Goal: Information Seeking & Learning: Learn about a topic

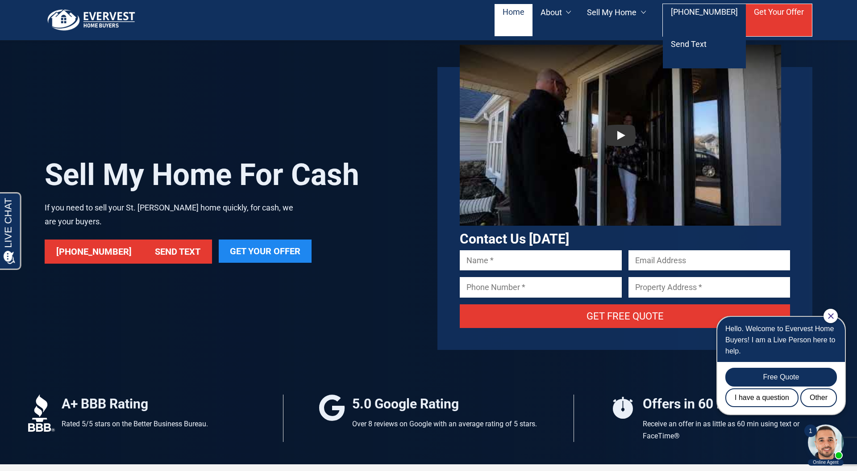
click at [526, 16] on link "Home" at bounding box center [514, 20] width 38 height 32
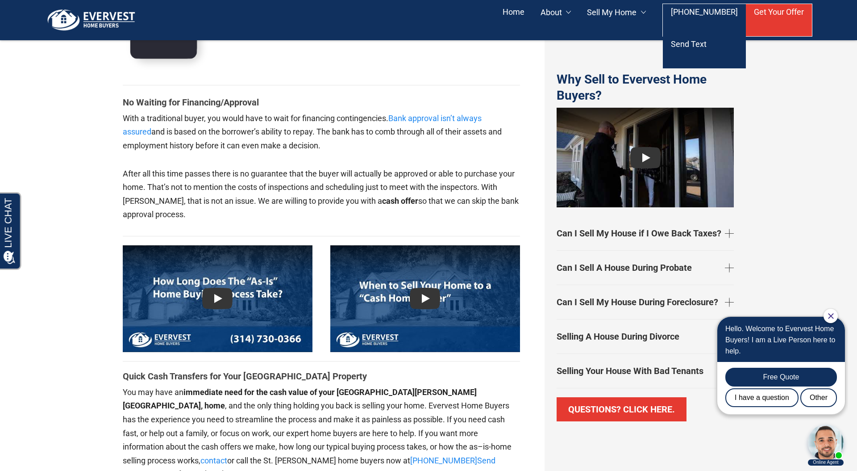
scroll to position [1894, 0]
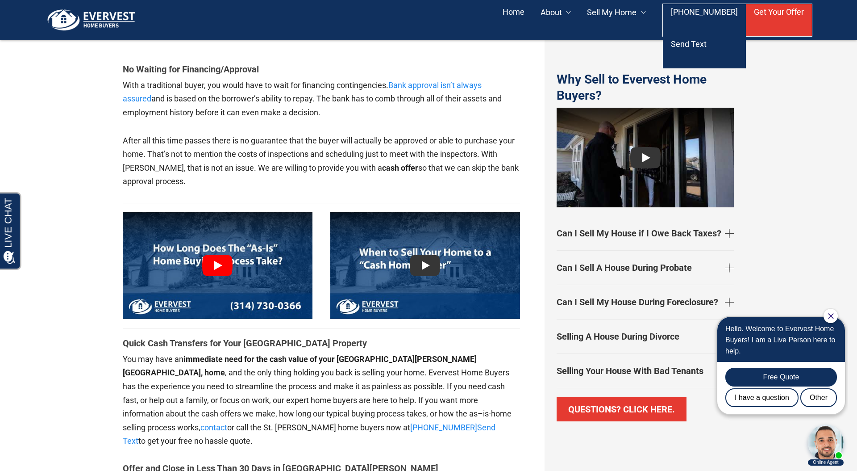
click at [223, 246] on link at bounding box center [218, 265] width 190 height 107
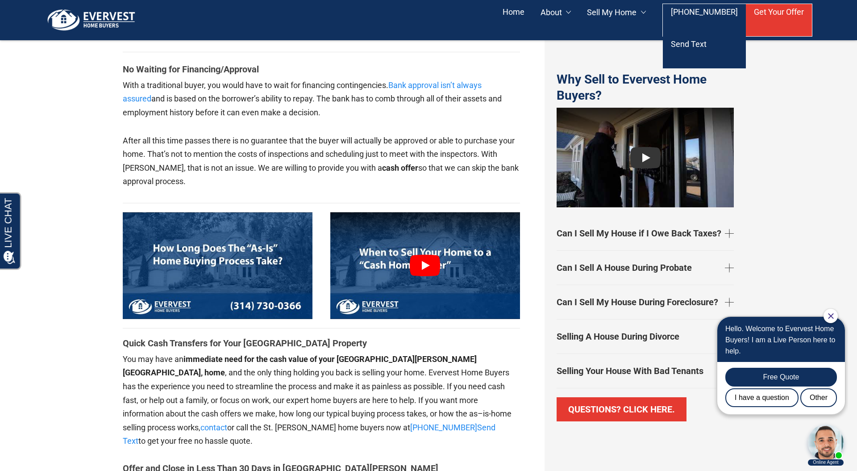
click at [429, 244] on link at bounding box center [425, 265] width 190 height 107
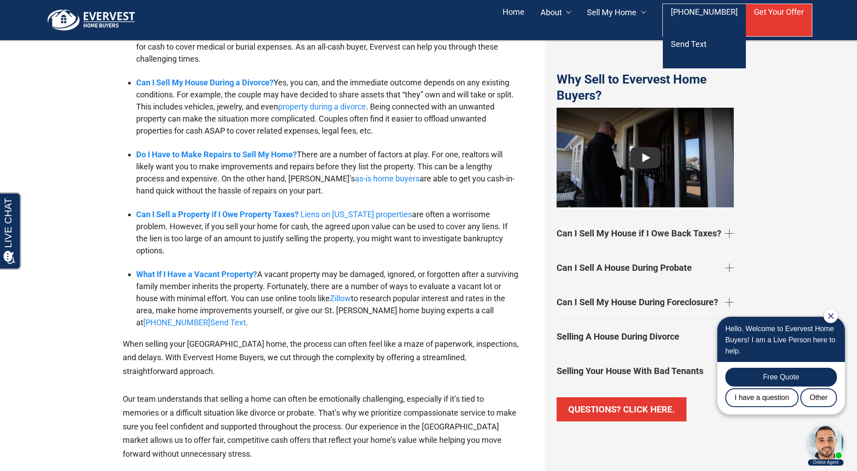
scroll to position [2748, 0]
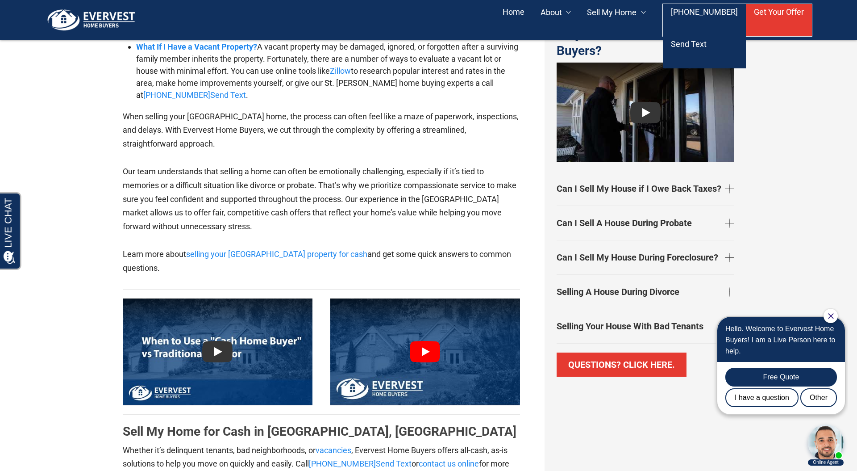
click at [427, 298] on link at bounding box center [425, 351] width 190 height 107
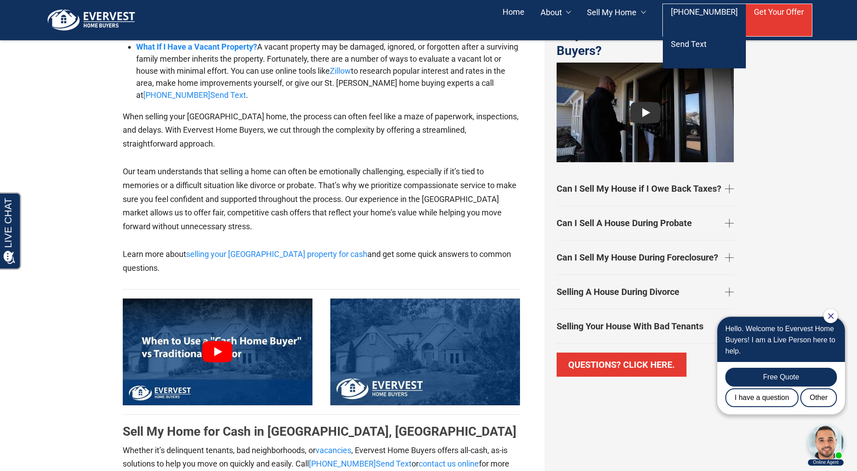
click at [221, 298] on link at bounding box center [218, 351] width 190 height 107
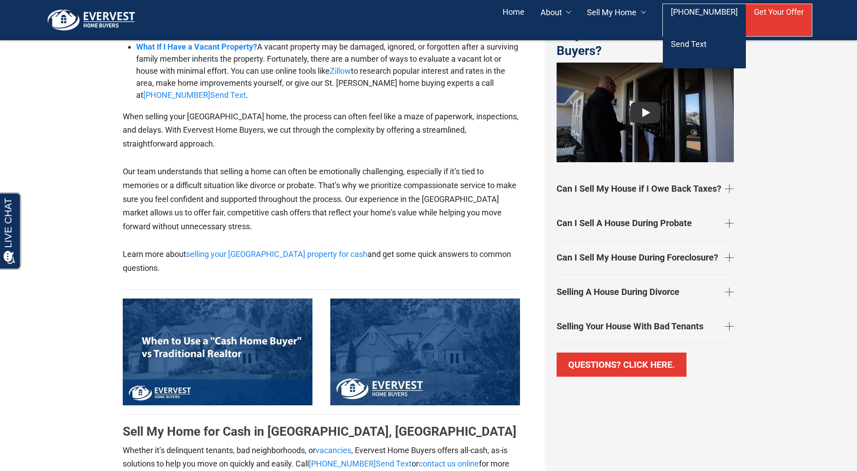
scroll to position [0, 0]
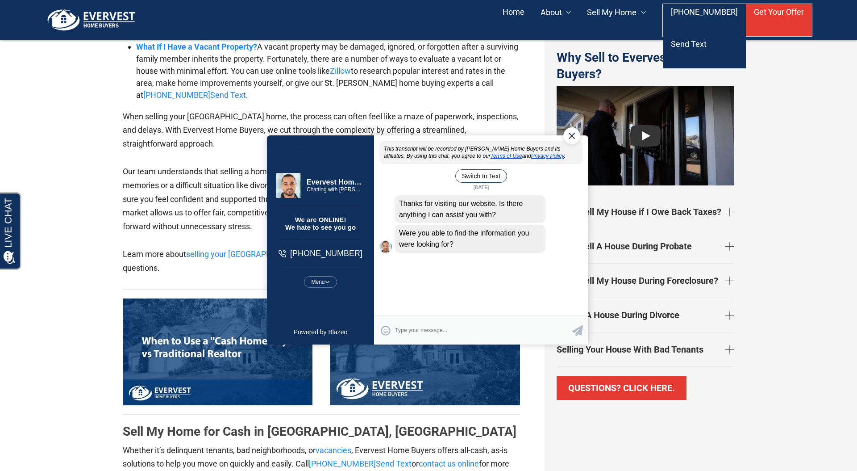
click at [325, 283] on div "Menu Mute Restart Chat" at bounding box center [320, 282] width 33 height 12
click at [572, 136] on div "Close Chat" at bounding box center [571, 135] width 17 height 17
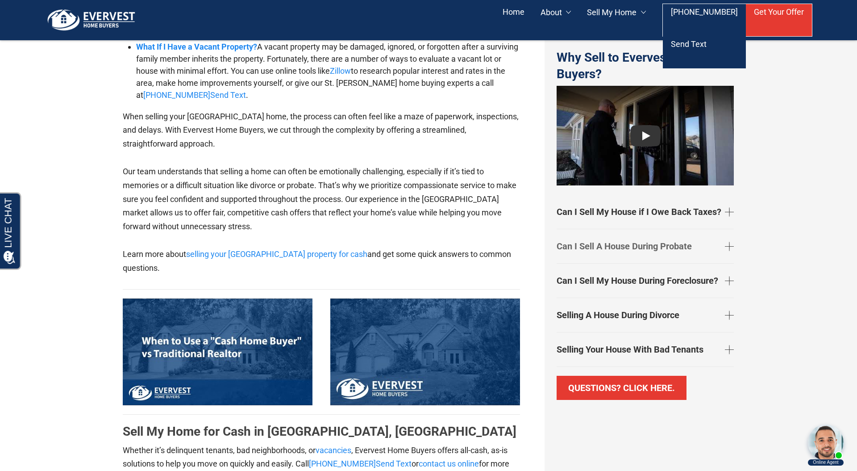
click at [663, 251] on link "Can I Sell A House During Probate" at bounding box center [645, 246] width 177 height 27
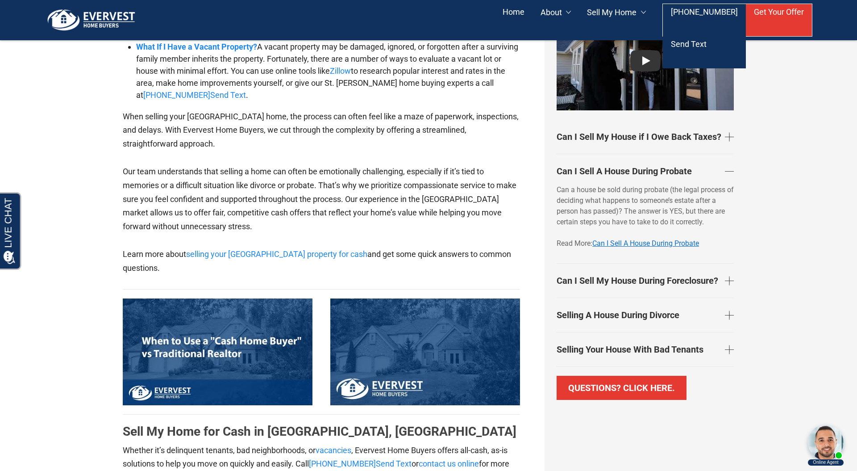
click at [641, 242] on link "Can I Sell A House During Probate" at bounding box center [645, 243] width 107 height 8
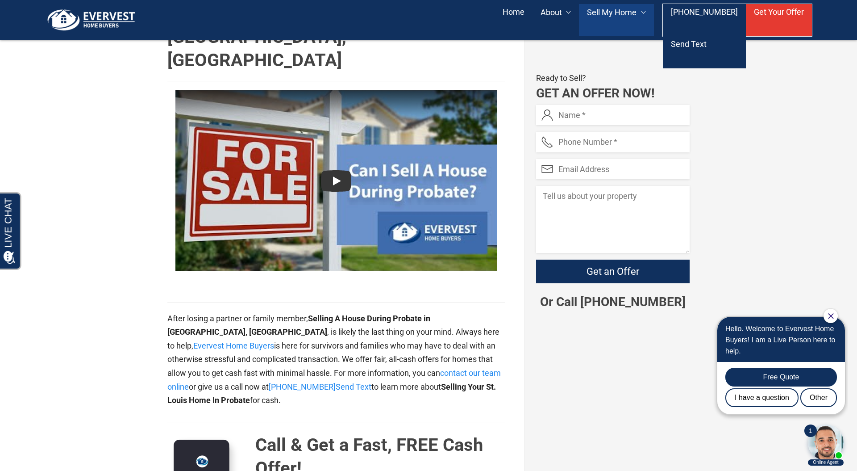
scroll to position [247, 0]
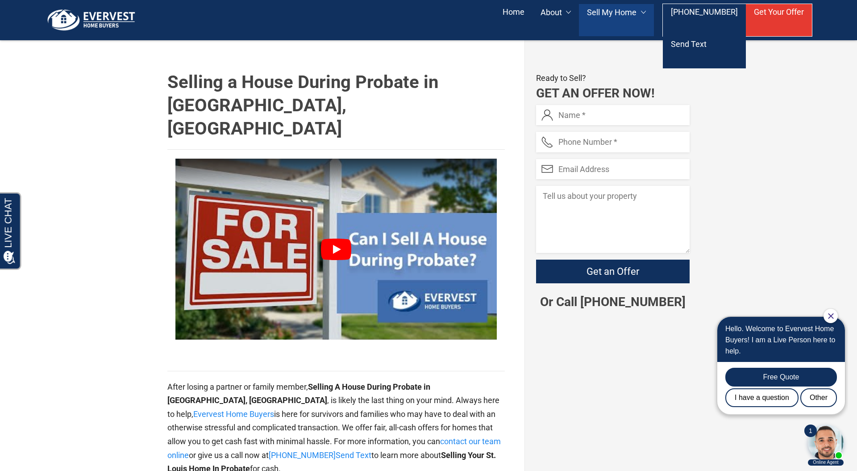
click at [339, 222] on link at bounding box center [335, 249] width 321 height 181
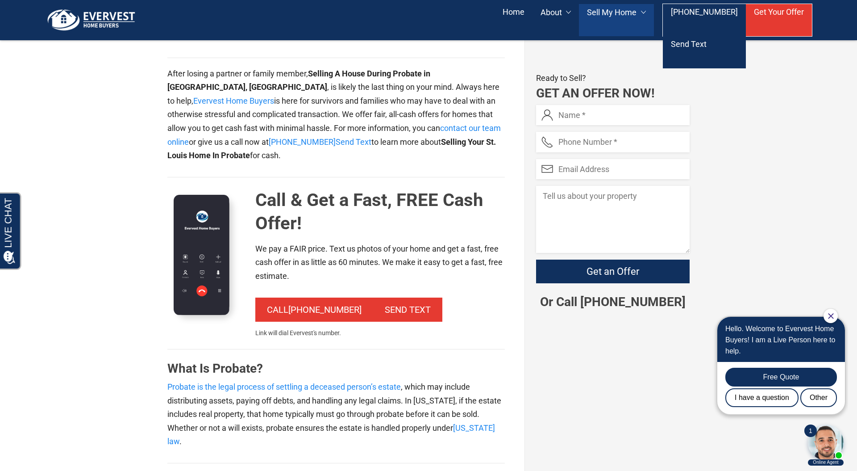
scroll to position [463, 0]
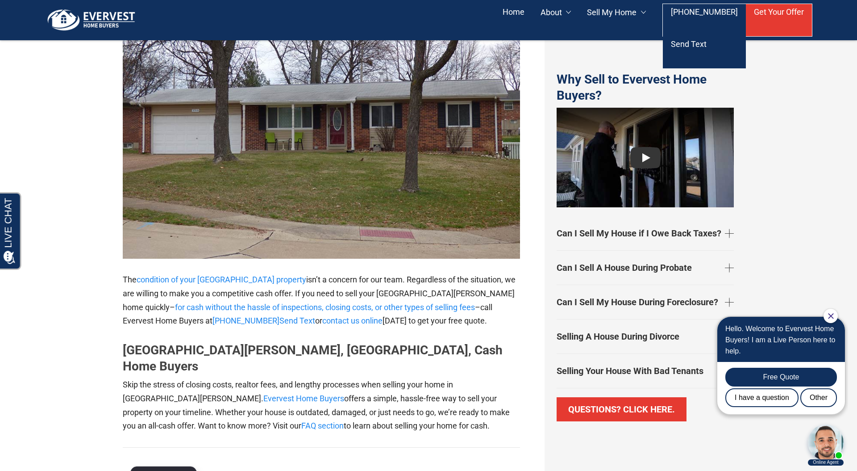
scroll to position [1306, 0]
